Goal: Use online tool/utility: Utilize a website feature to perform a specific function

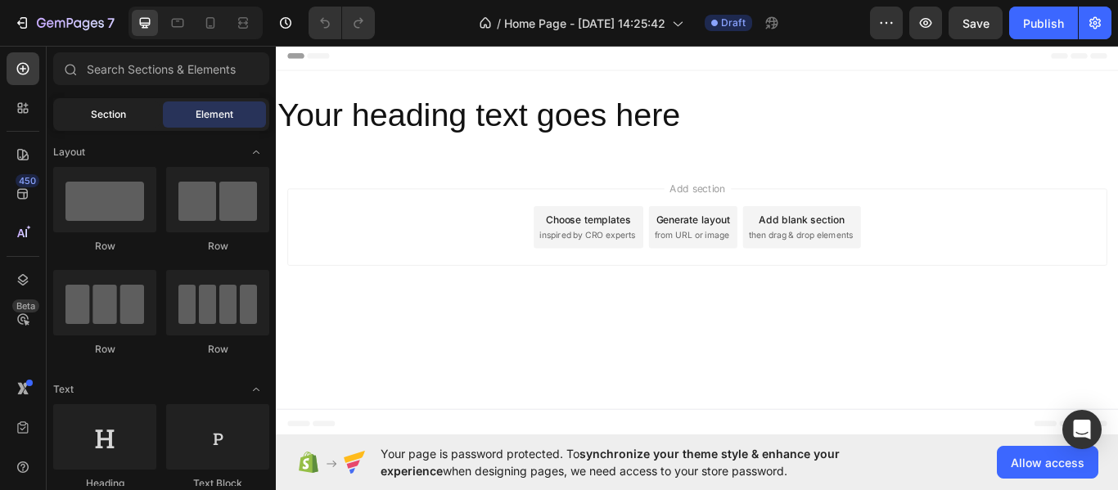
click at [96, 106] on div "Section" at bounding box center [107, 115] width 103 height 26
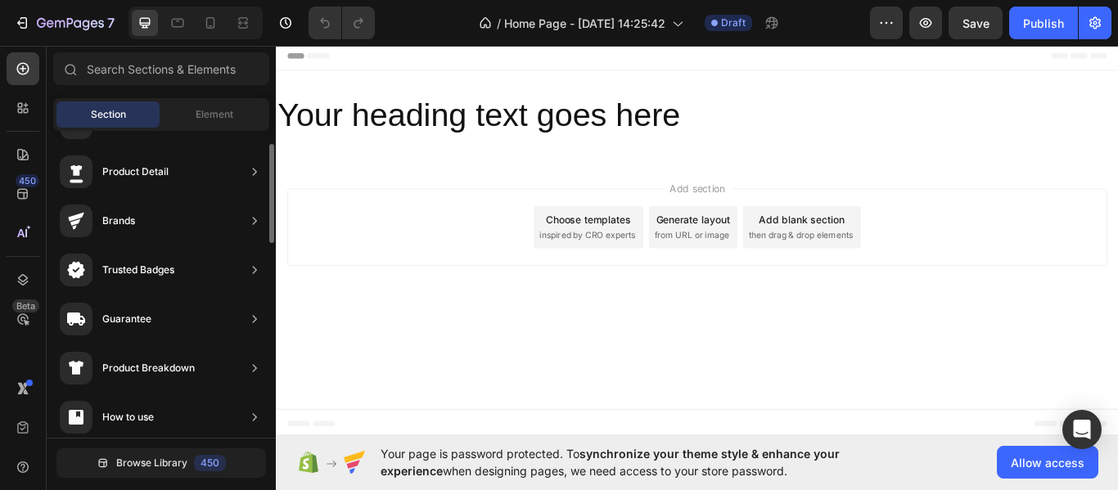
scroll to position [43, 0]
click at [130, 276] on div "Trusted Badges" at bounding box center [138, 271] width 72 height 16
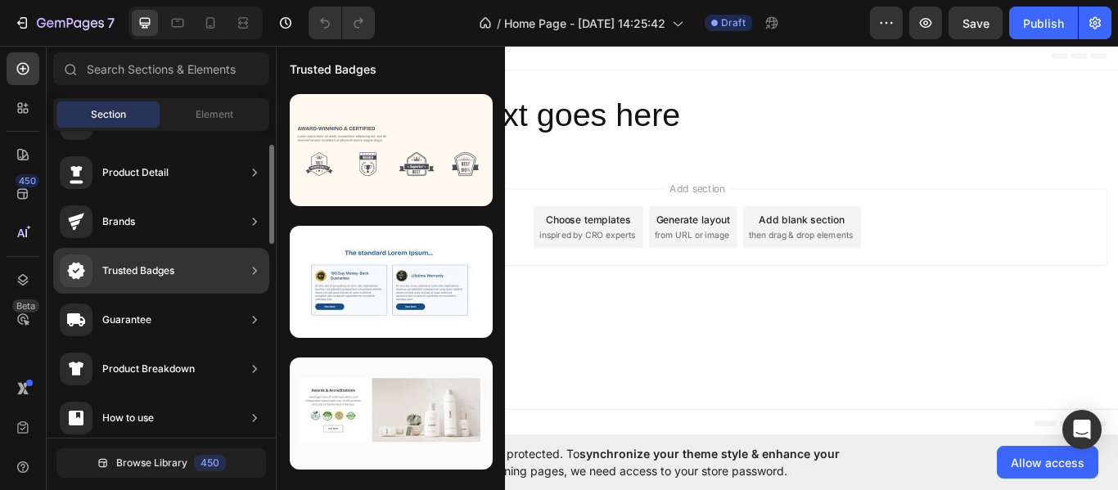
click at [132, 318] on div "Guarantee" at bounding box center [126, 320] width 49 height 16
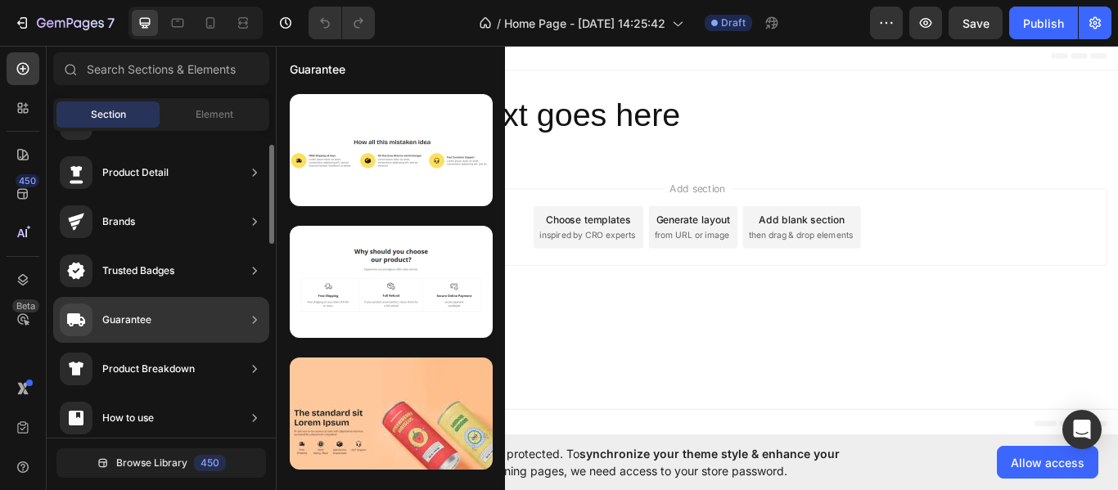
click at [130, 321] on div "Guarantee" at bounding box center [126, 320] width 49 height 16
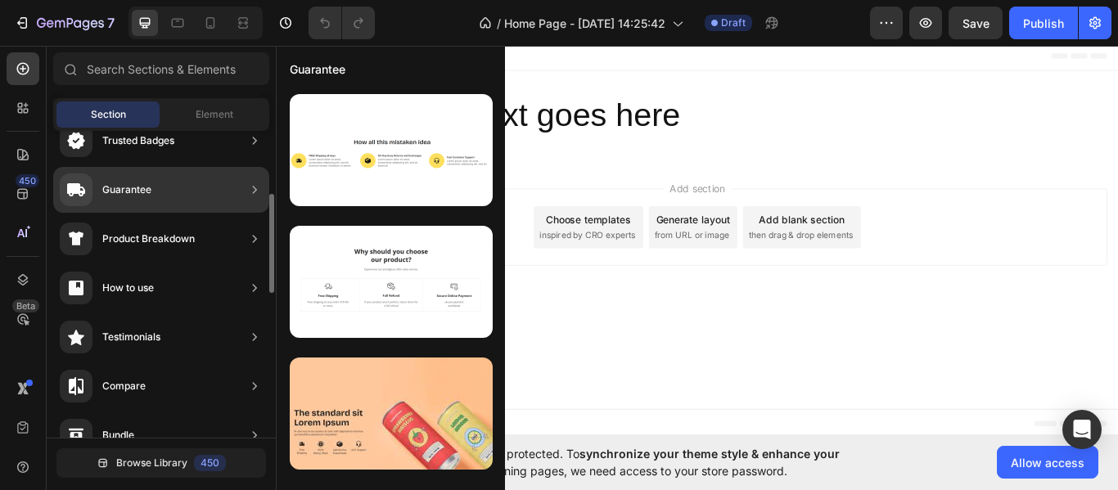
scroll to position [179, 0]
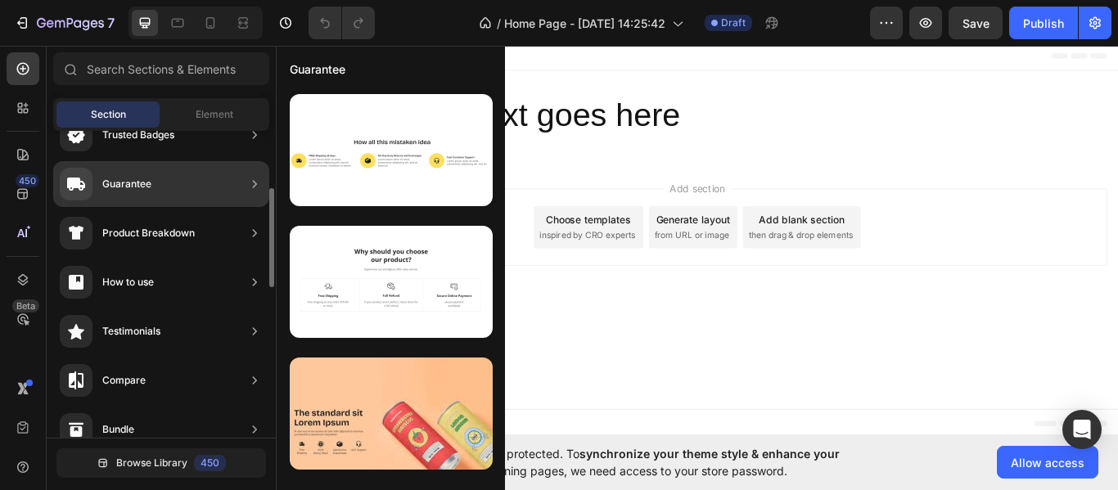
click at [129, 284] on div "How to use" at bounding box center [128, 282] width 52 height 16
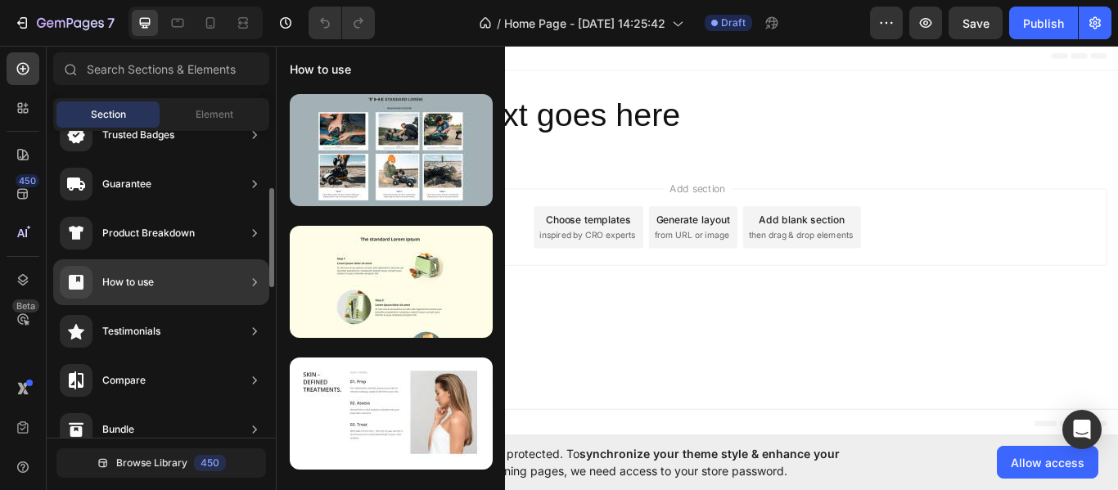
click at [146, 331] on div "Testimonials" at bounding box center [131, 331] width 58 height 16
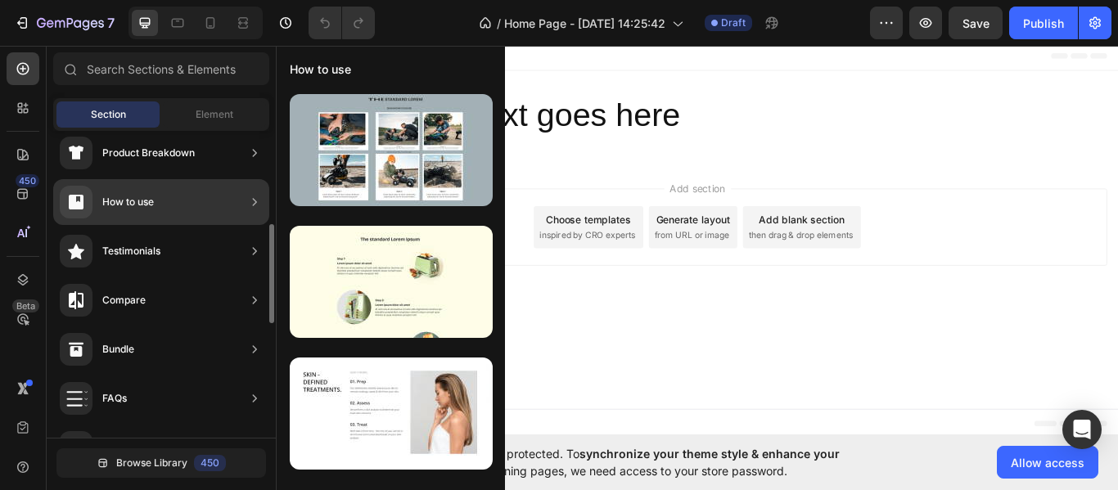
scroll to position [269, 0]
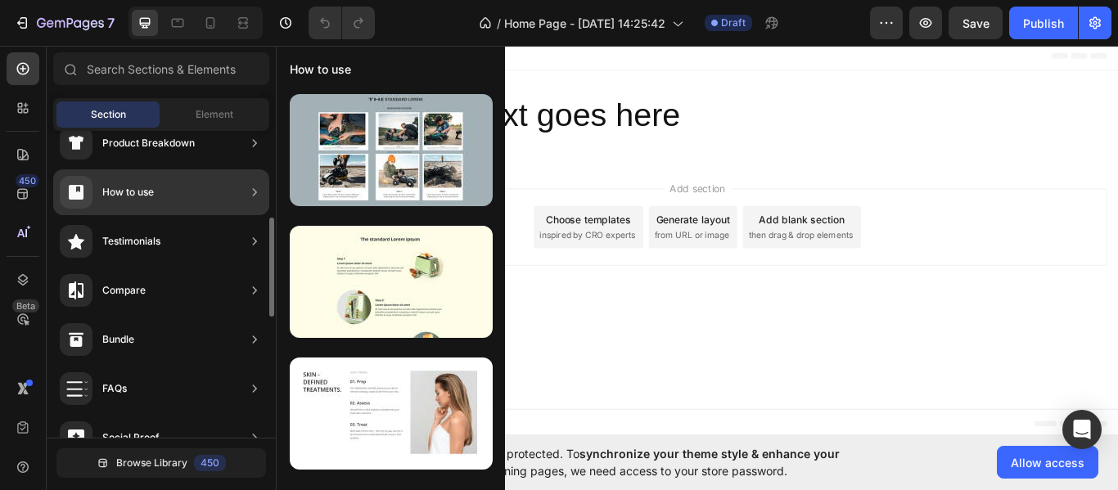
click at [133, 255] on div "Testimonials" at bounding box center [110, 241] width 101 height 33
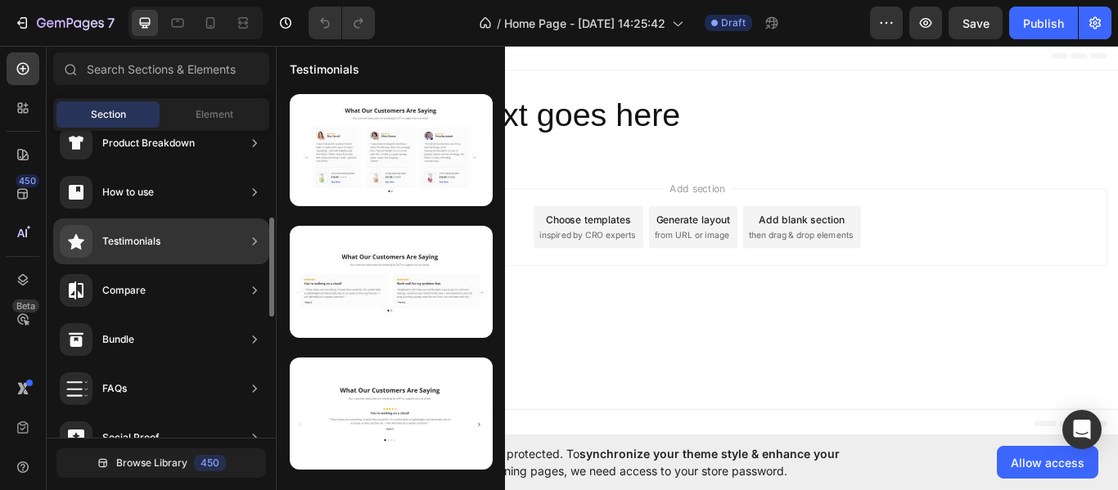
click at [117, 201] on div "How to use" at bounding box center [107, 192] width 94 height 33
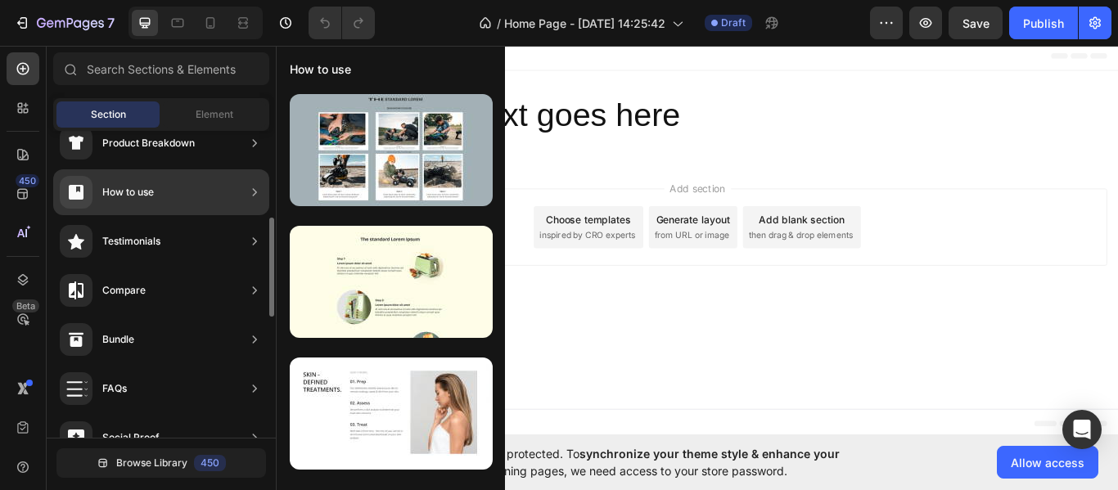
click at [115, 200] on div "How to use" at bounding box center [128, 192] width 52 height 16
